Goal: Information Seeking & Learning: Learn about a topic

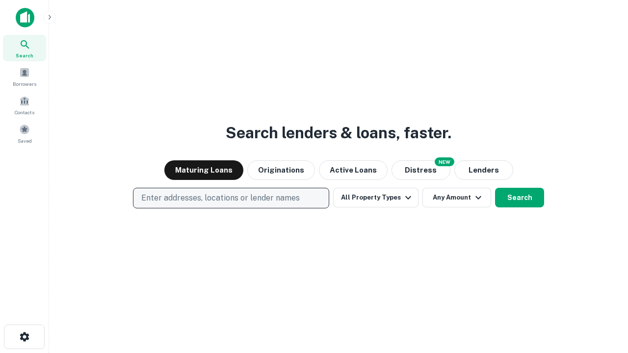
click at [231, 198] on p "Enter addresses, locations or lender names" at bounding box center [220, 198] width 158 height 12
type input "**********"
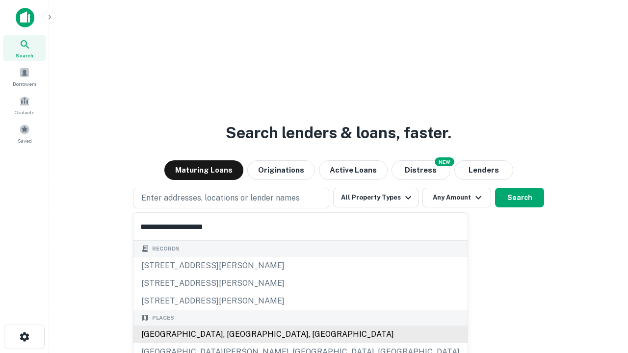
click at [235, 335] on div "Santa Monica, CA, USA" at bounding box center [300, 335] width 334 height 18
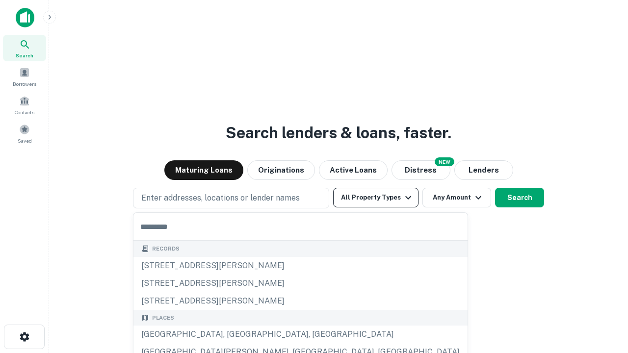
click at [376, 198] on button "All Property Types" at bounding box center [375, 198] width 85 height 20
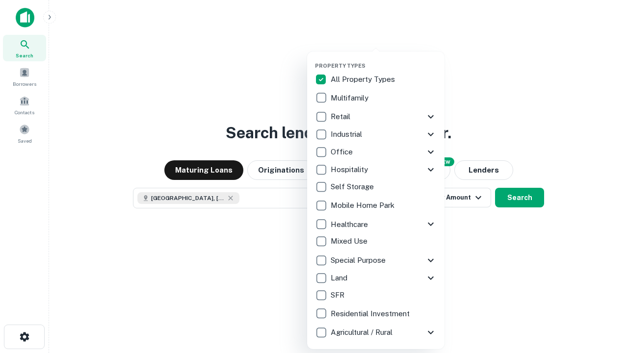
click at [384, 59] on button "button" at bounding box center [383, 59] width 137 height 0
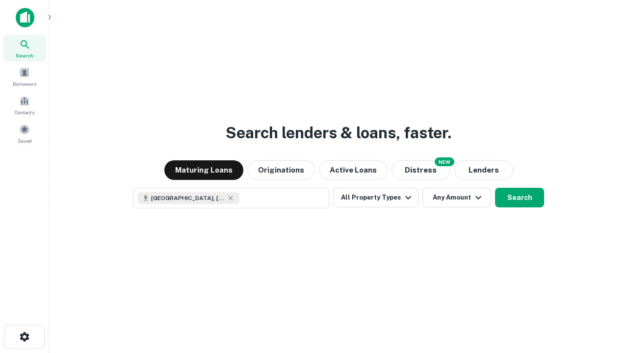
scroll to position [16, 0]
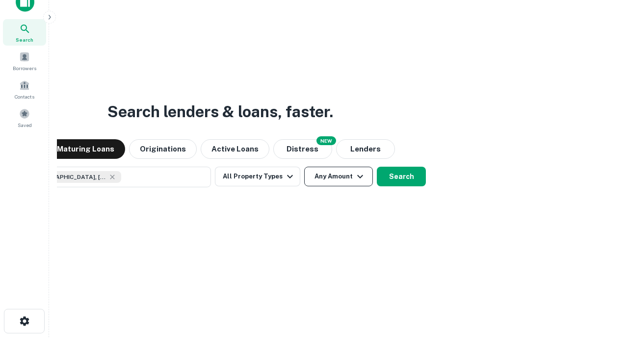
click at [304, 167] on button "Any Amount" at bounding box center [338, 177] width 69 height 20
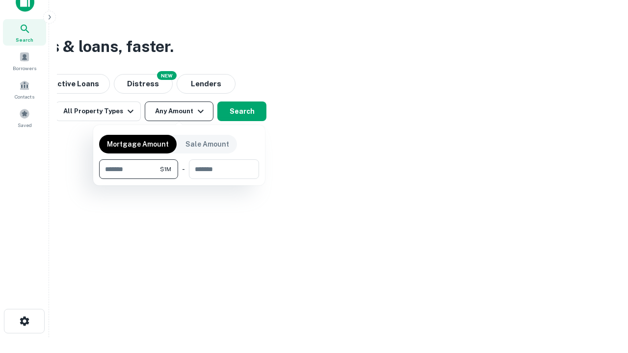
type input "*******"
click at [179, 179] on button "button" at bounding box center [179, 179] width 160 height 0
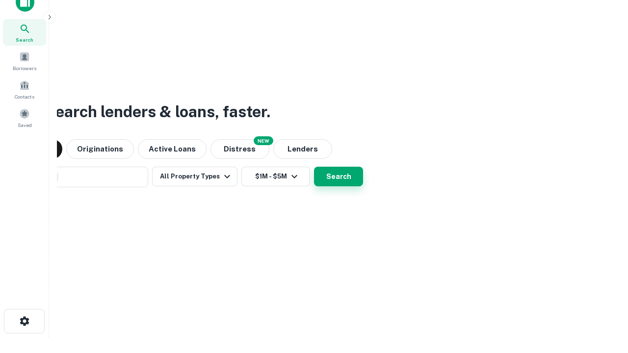
click at [314, 167] on button "Search" at bounding box center [338, 177] width 49 height 20
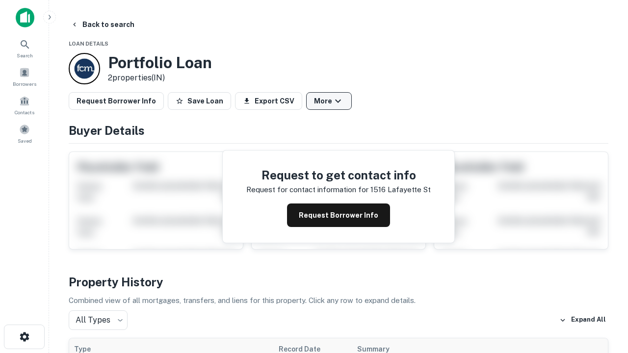
click at [329, 101] on button "More" at bounding box center [329, 101] width 46 height 18
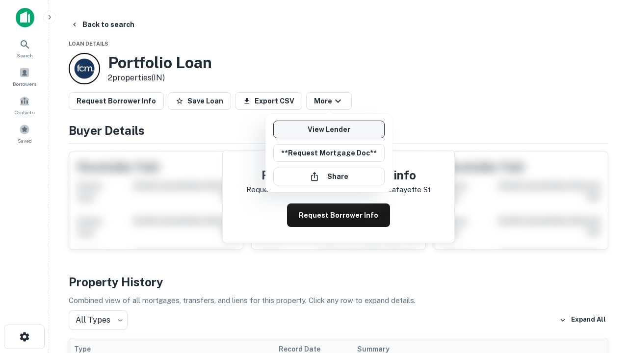
click at [329, 130] on link "View Lender" at bounding box center [328, 130] width 111 height 18
